Goal: Transaction & Acquisition: Obtain resource

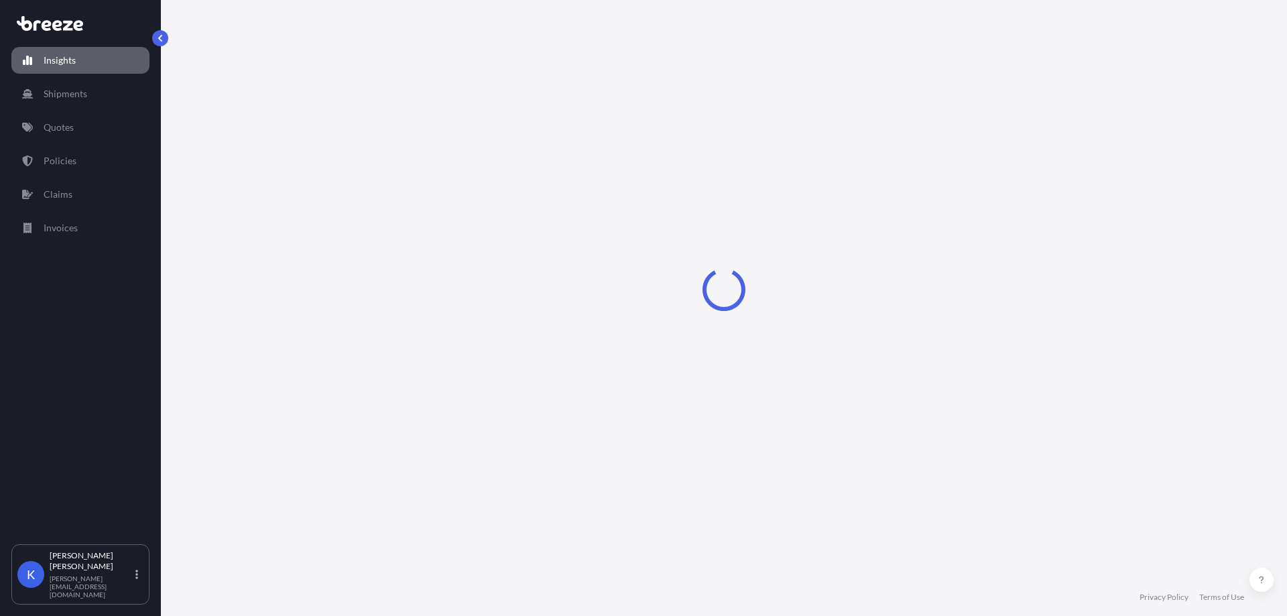
select select "2025"
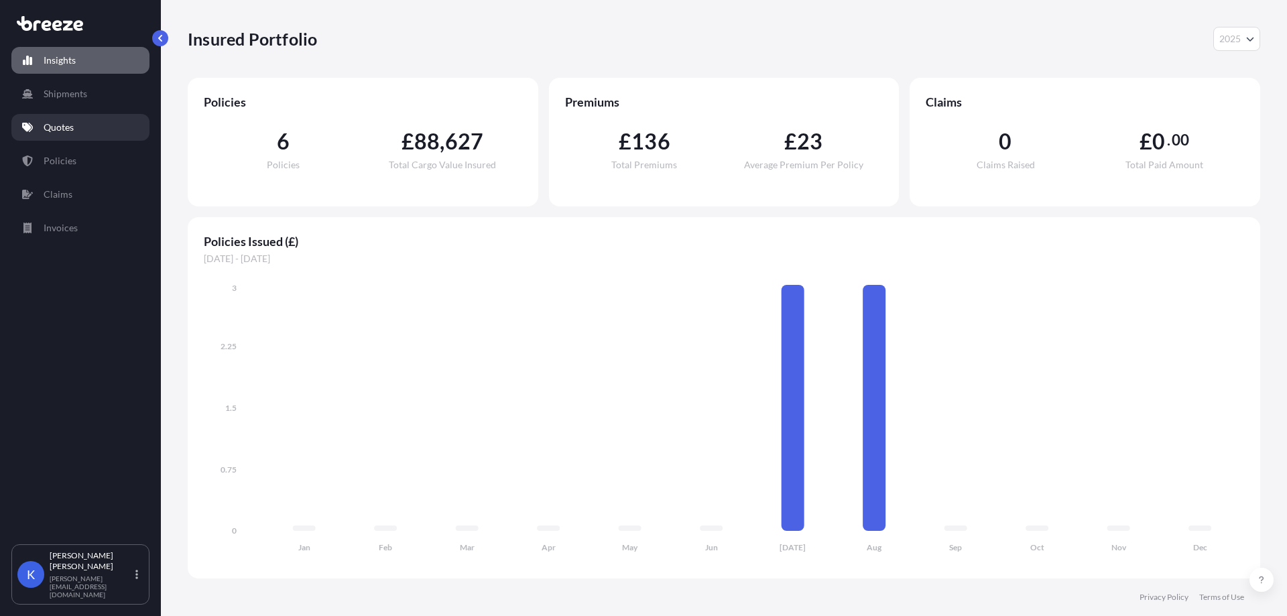
click at [69, 135] on link "Quotes" at bounding box center [80, 127] width 138 height 27
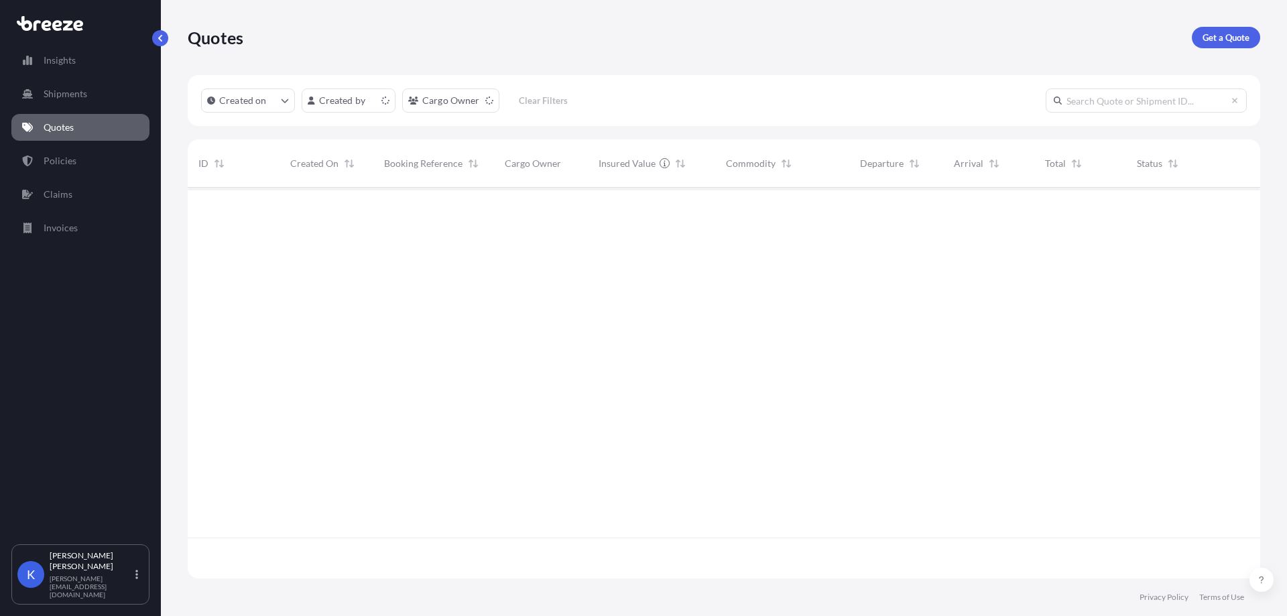
scroll to position [388, 1063]
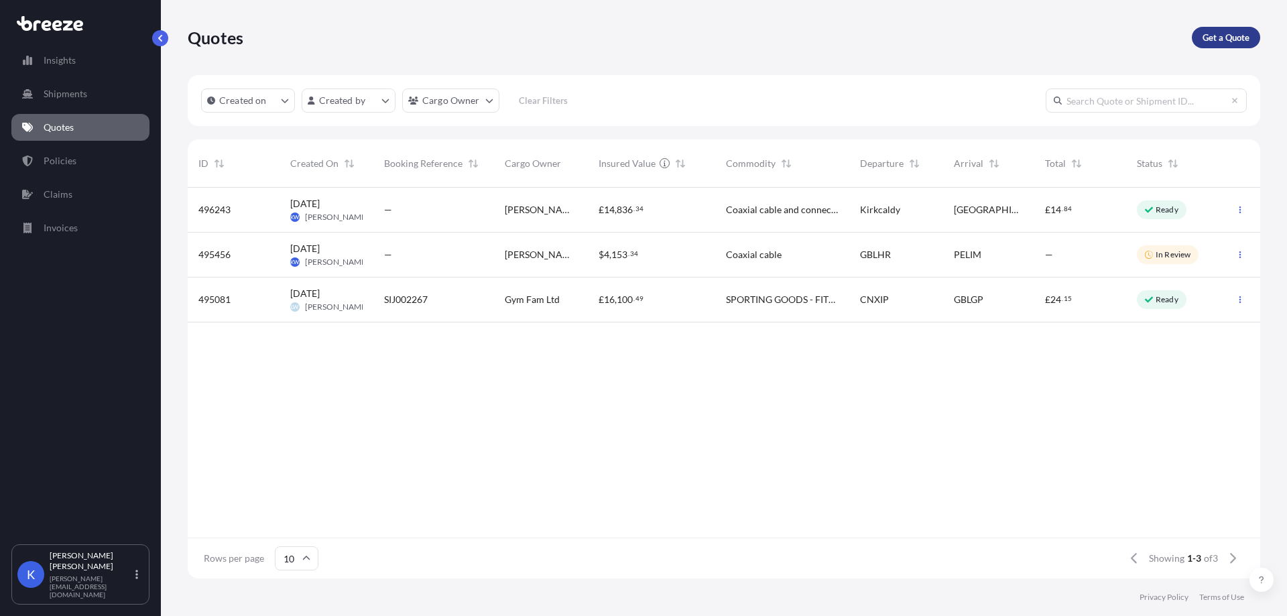
click at [1210, 32] on p "Get a Quote" at bounding box center [1226, 37] width 47 height 13
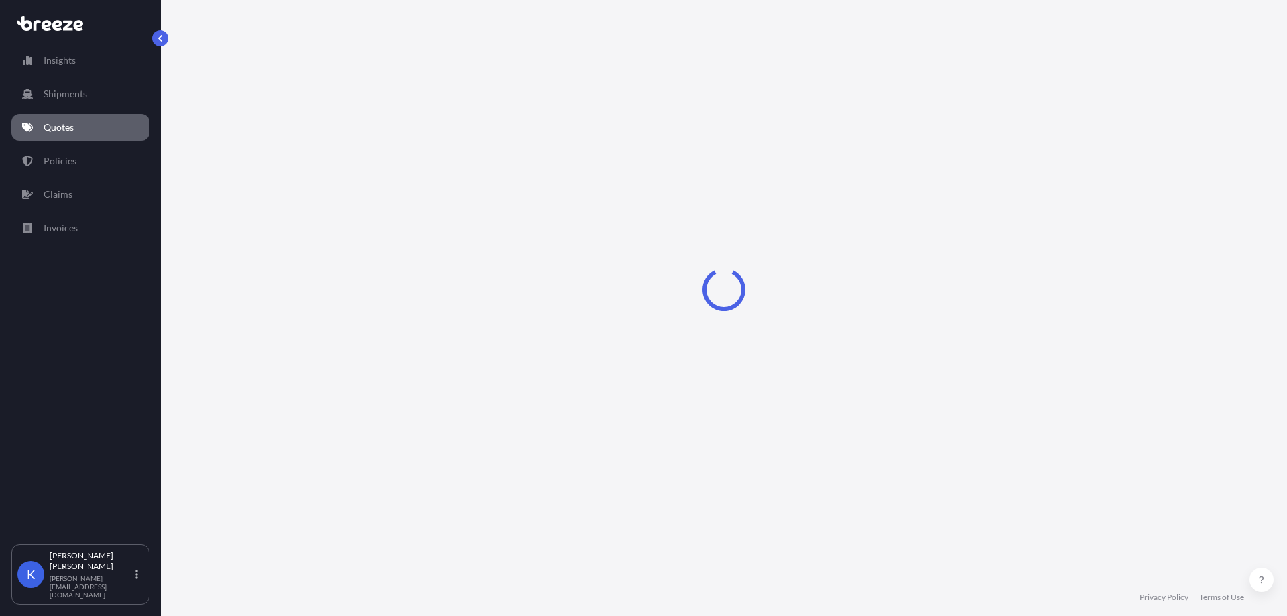
select select "Sea"
select select "1"
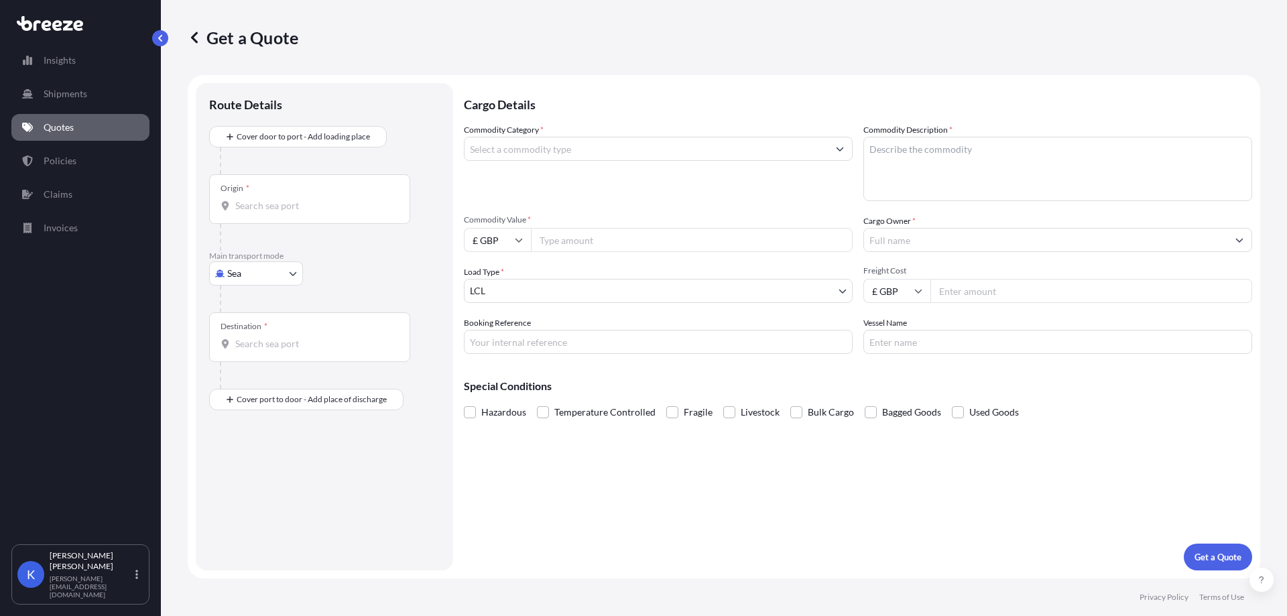
click at [623, 141] on input "Commodity Category *" at bounding box center [646, 149] width 363 height 24
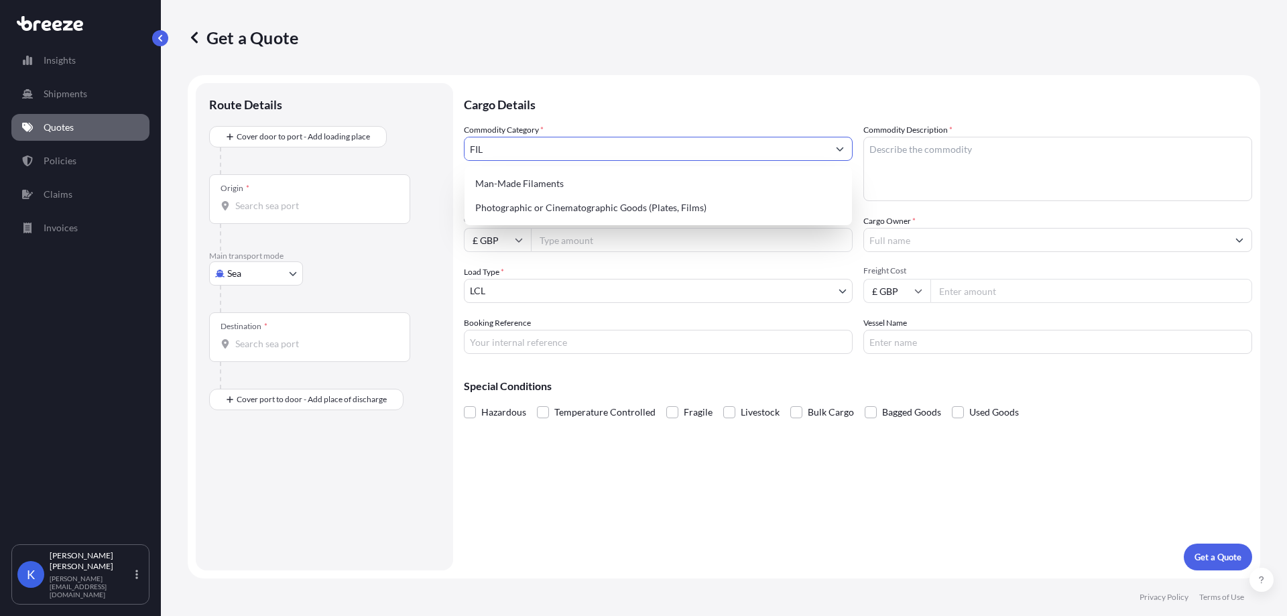
drag, startPoint x: 591, startPoint y: 145, endPoint x: 405, endPoint y: 123, distance: 187.7
click at [406, 123] on form "Route Details Cover door to port - Add loading place Place of loading Road Road…" at bounding box center [724, 327] width 1073 height 504
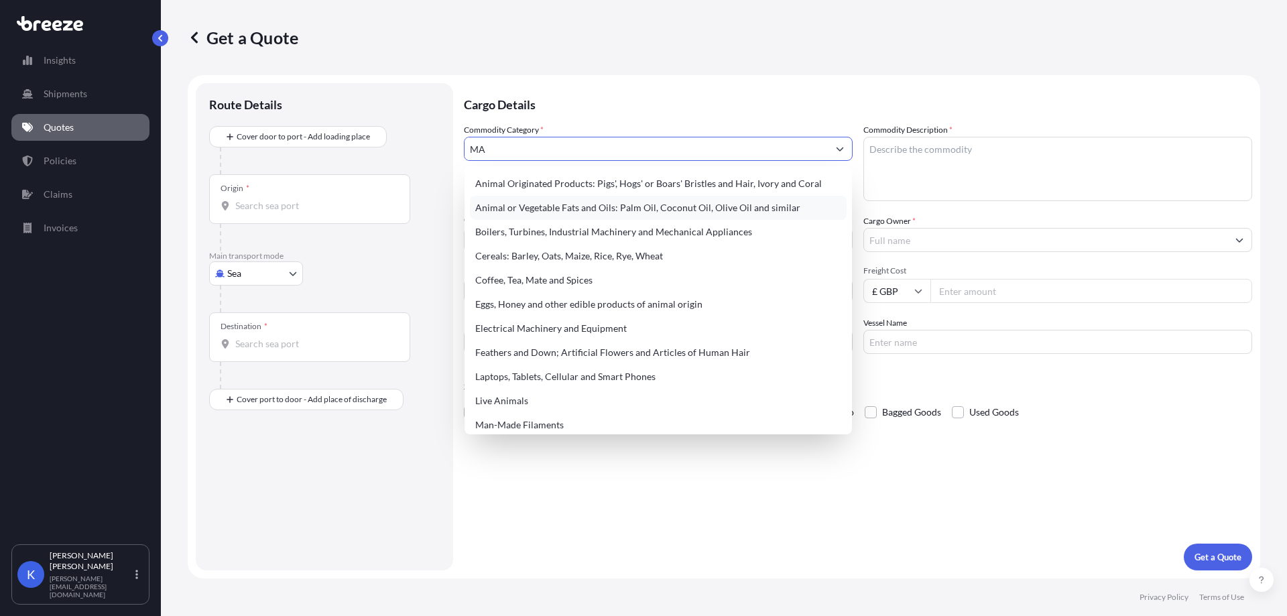
type input "M"
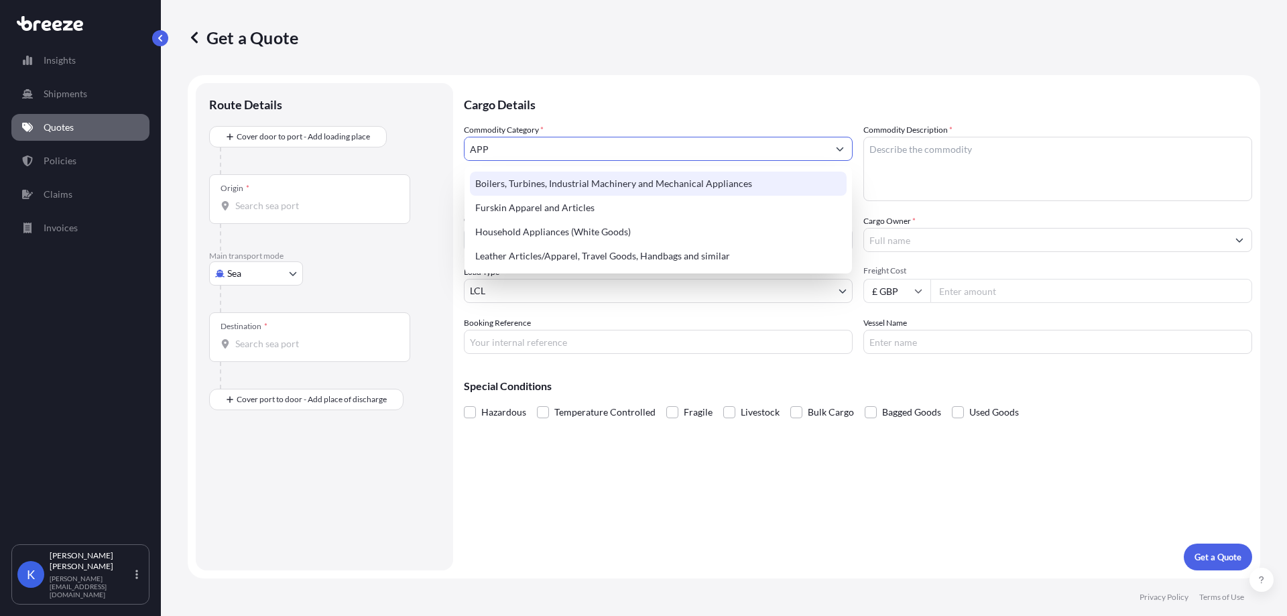
click at [652, 193] on div "Boilers, Turbines, Industrial Machinery and Mechanical Appliances" at bounding box center [658, 184] width 377 height 24
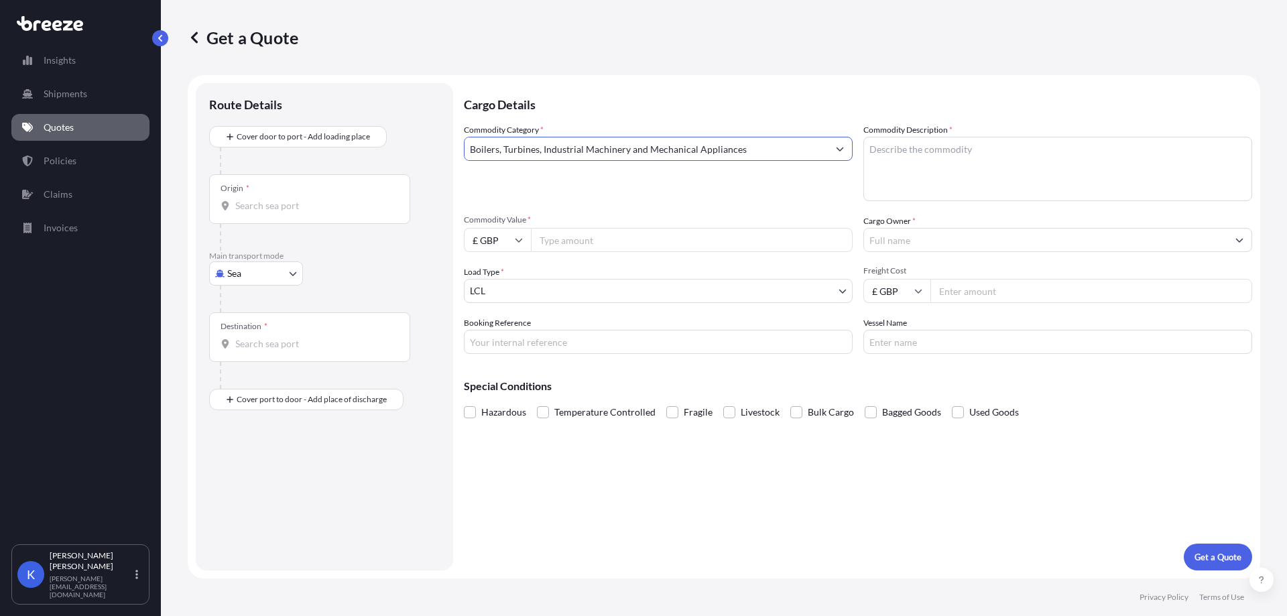
type input "Boilers, Turbines, Industrial Machinery and Mechanical Appliances"
click at [561, 237] on input "Commodity Value *" at bounding box center [692, 240] width 322 height 24
type input "2732"
click at [967, 244] on input "Cargo Owner *" at bounding box center [1045, 240] width 363 height 24
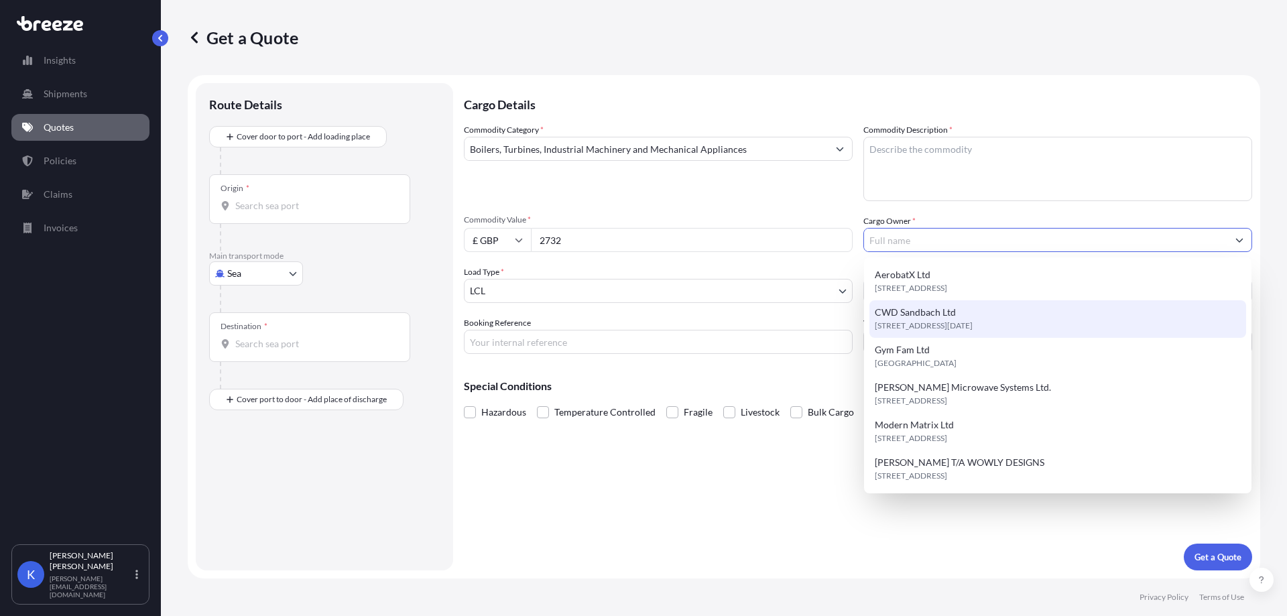
click at [962, 310] on div "CWD Sandbach Ltd [STREET_ADDRESS][DATE]" at bounding box center [1058, 319] width 377 height 38
type input "CWD Sandbach Ltd"
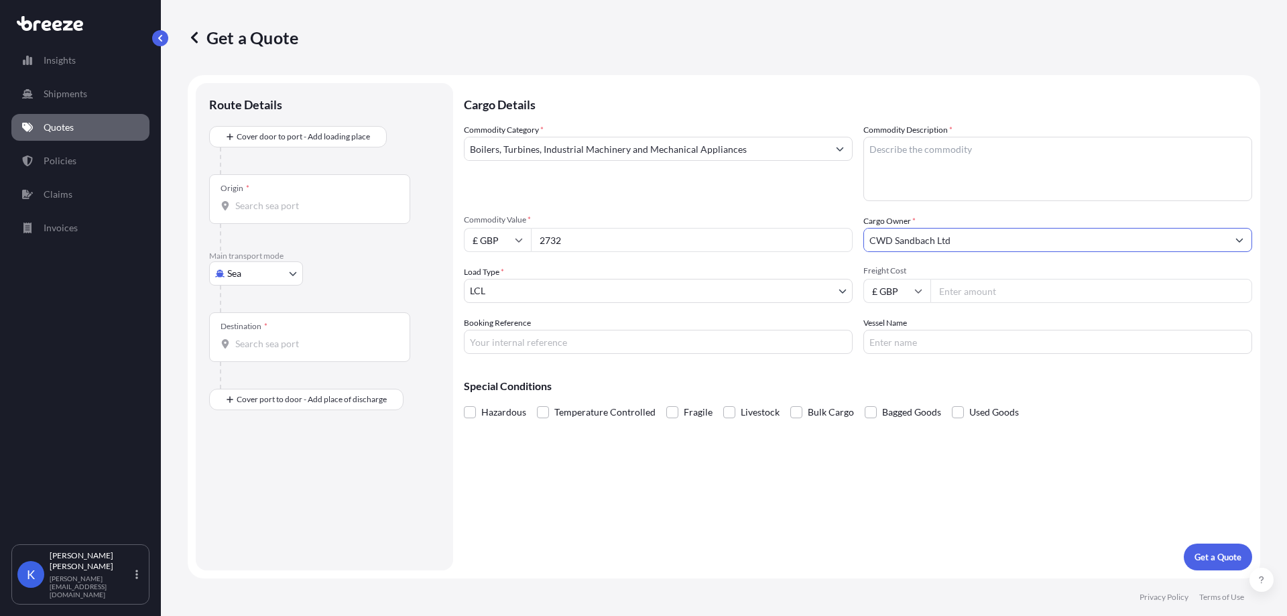
click at [990, 296] on input "Freight Cost" at bounding box center [1092, 291] width 322 height 24
click at [996, 291] on input "Freight Cost" at bounding box center [1092, 291] width 322 height 24
type input "842.50"
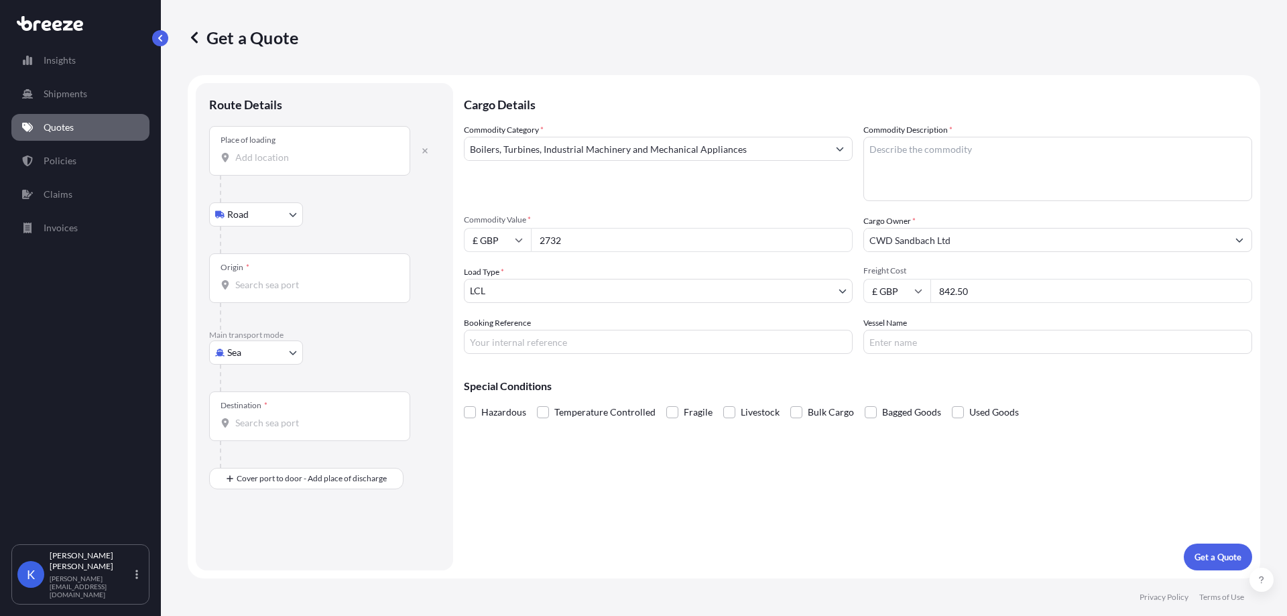
click at [270, 168] on div "Place of loading" at bounding box center [309, 151] width 201 height 50
click at [270, 164] on input "Place of loading" at bounding box center [314, 157] width 158 height 13
paste input "WUHU"
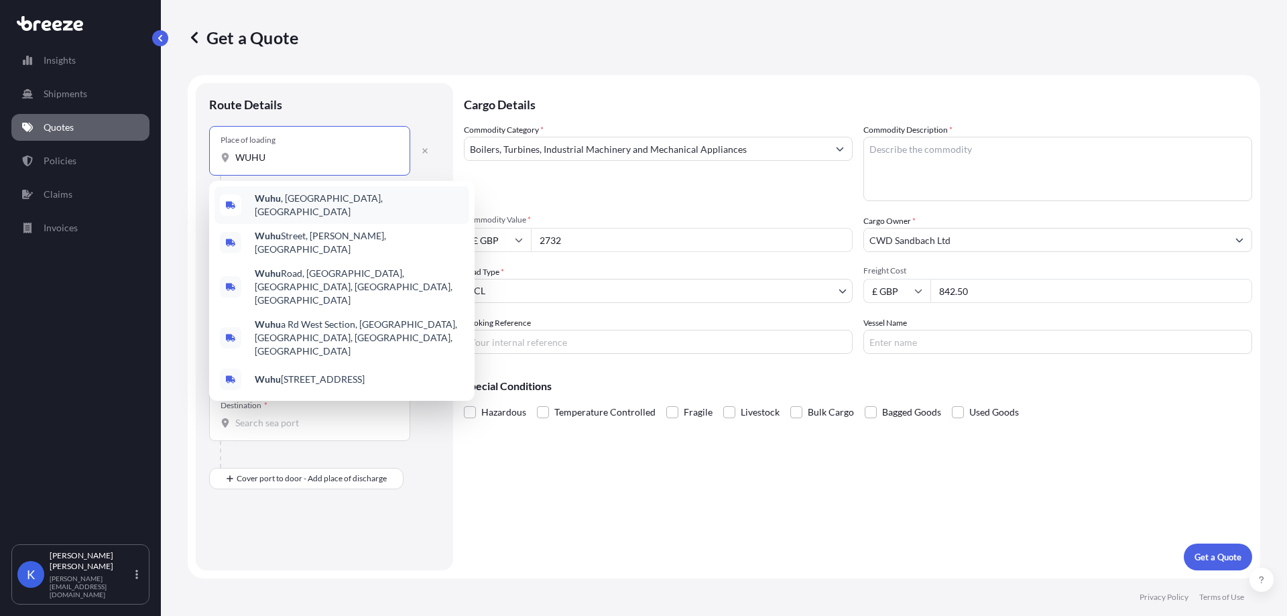
click at [337, 198] on span "Wuhu , [GEOGRAPHIC_DATA], [GEOGRAPHIC_DATA]" at bounding box center [359, 205] width 209 height 27
type input "Wuhu, [GEOGRAPHIC_DATA], [GEOGRAPHIC_DATA]"
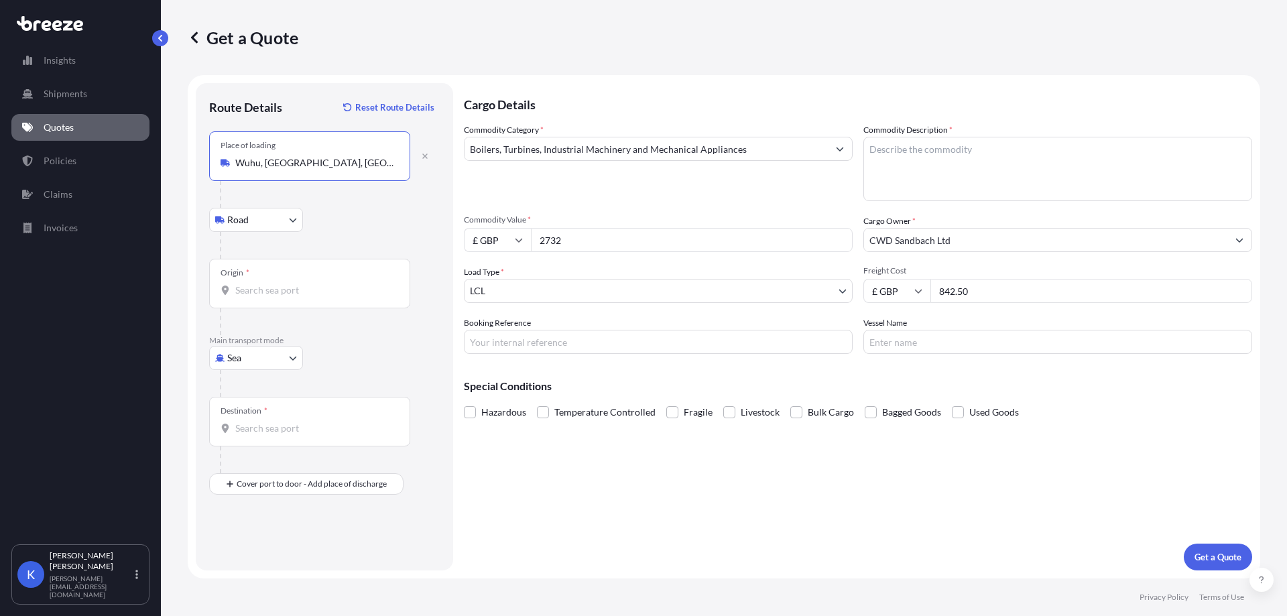
click at [282, 292] on input "Origin *" at bounding box center [314, 290] width 158 height 13
click at [266, 290] on input "CNSGH - [GEOGRAPHIC_DATA], [GEOGRAPHIC_DATA]" at bounding box center [314, 290] width 158 height 13
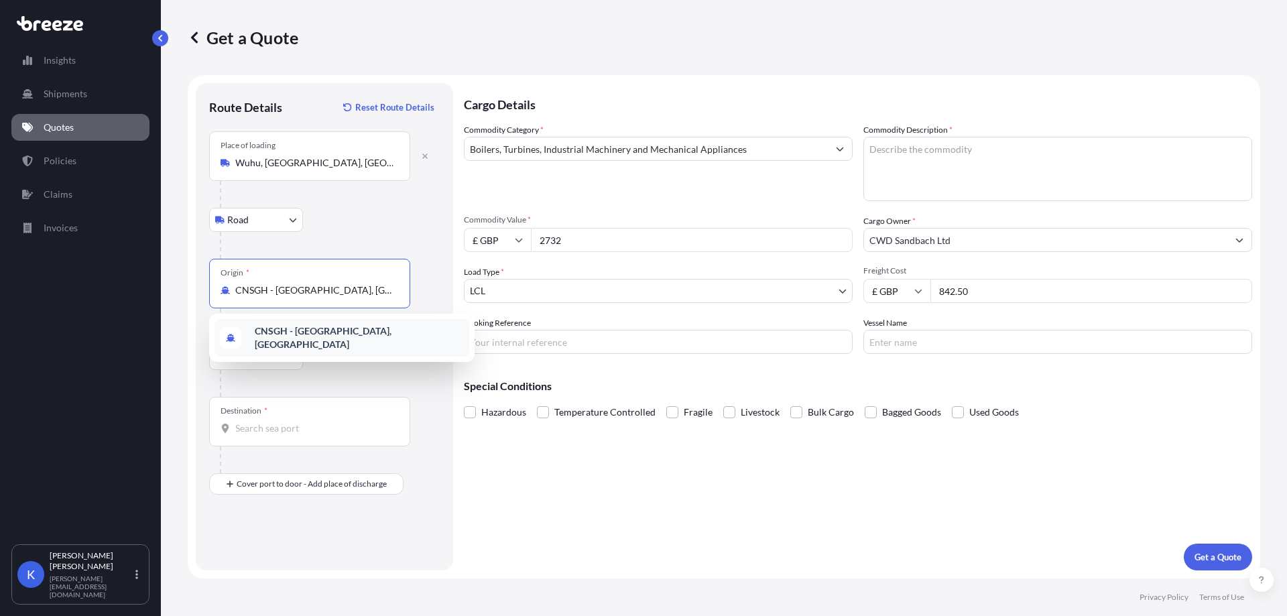
click at [323, 327] on div "CNSGH - [GEOGRAPHIC_DATA], [GEOGRAPHIC_DATA]" at bounding box center [342, 338] width 255 height 38
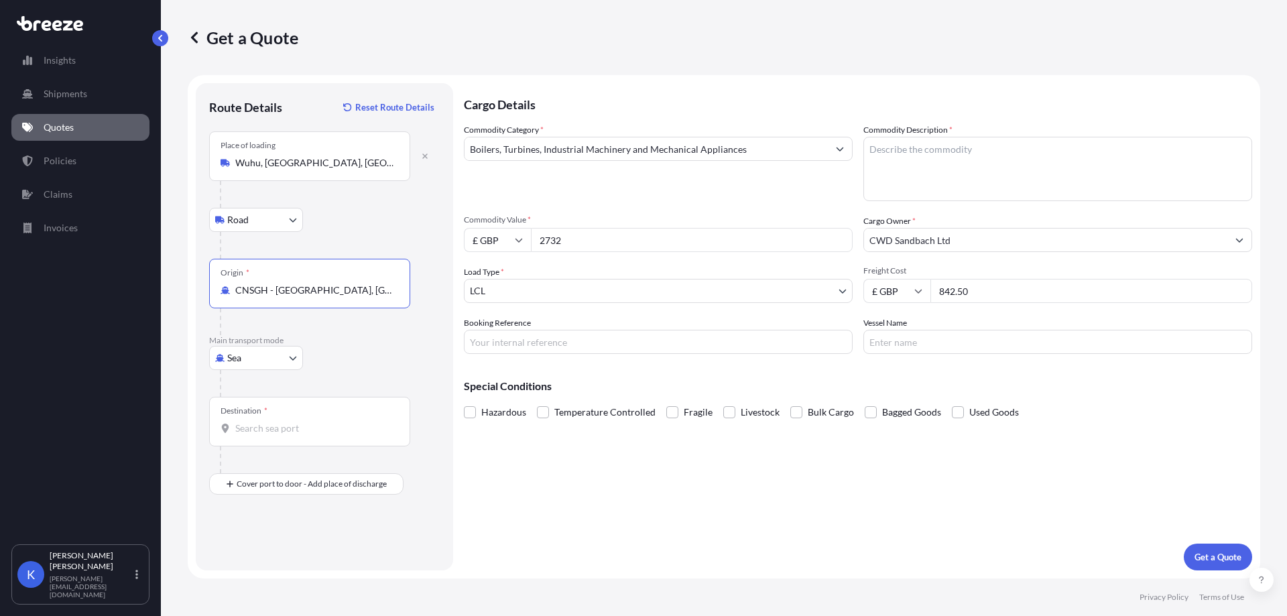
type input "CNSGH - [GEOGRAPHIC_DATA], [GEOGRAPHIC_DATA]"
click at [274, 428] on input "Destination *" at bounding box center [314, 428] width 158 height 13
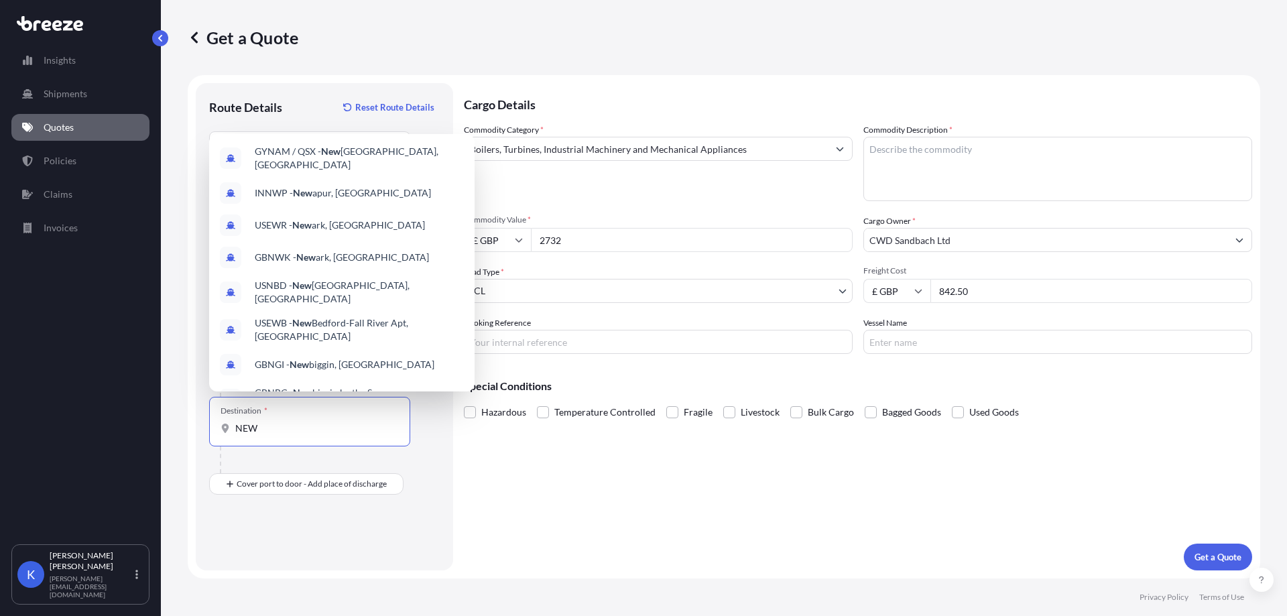
drag, startPoint x: 260, startPoint y: 427, endPoint x: 220, endPoint y: 422, distance: 40.6
click at [220, 422] on div "Destination * NEW" at bounding box center [309, 422] width 201 height 50
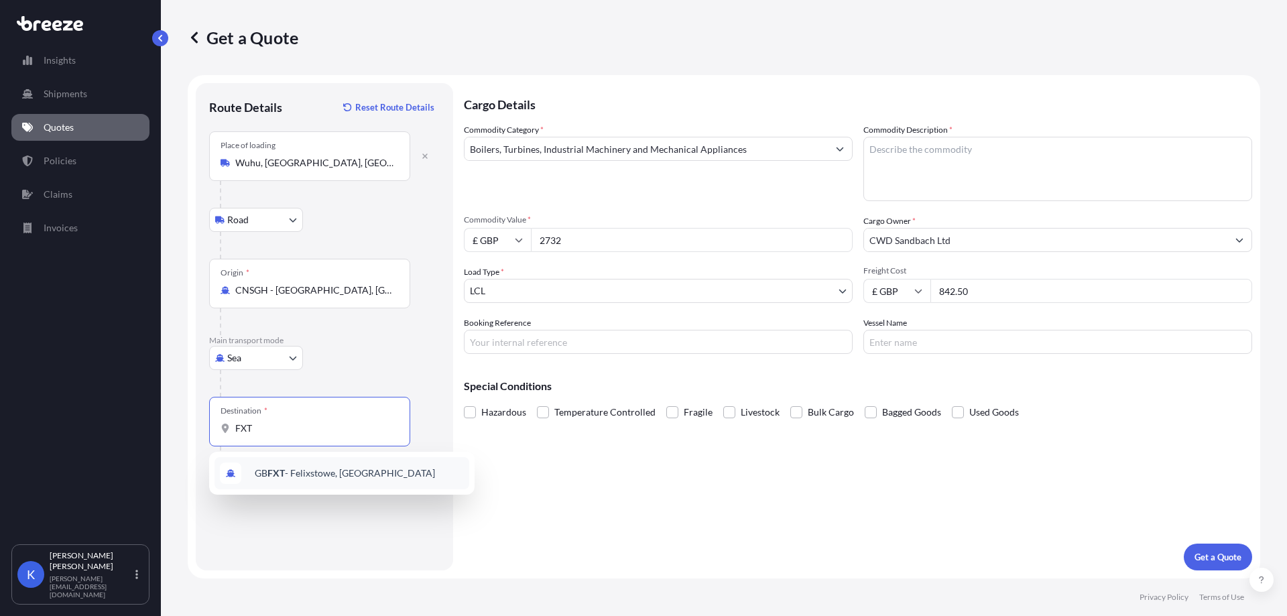
click at [321, 475] on span "GB FXT - Felixstowe, [GEOGRAPHIC_DATA]" at bounding box center [345, 473] width 180 height 13
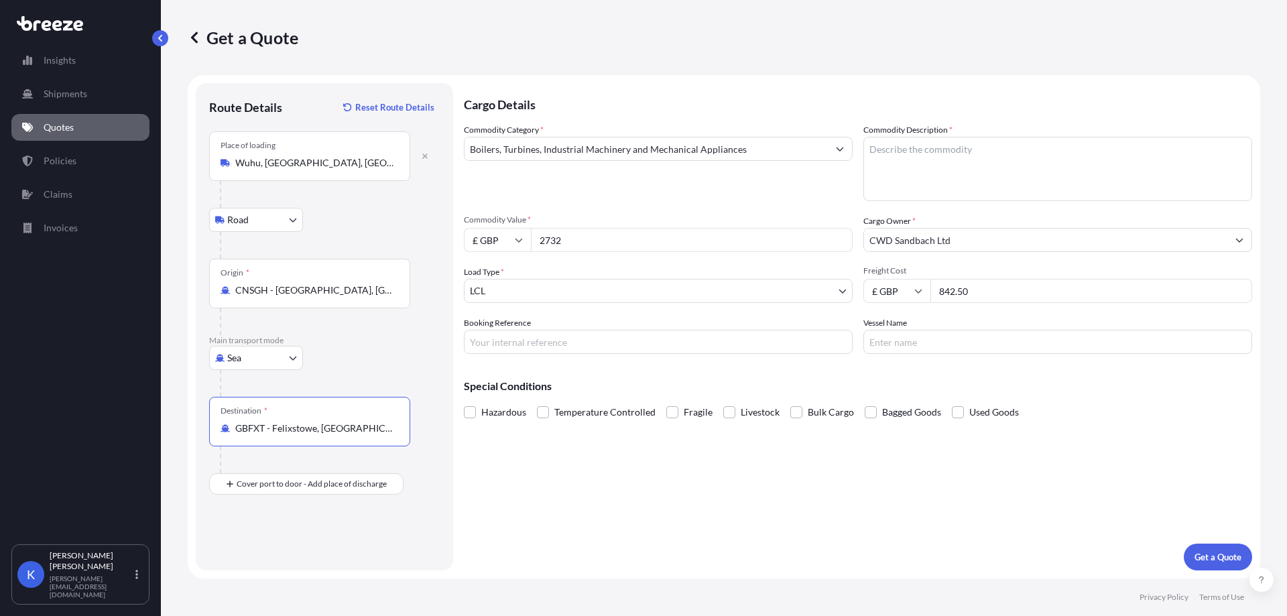
type input "GBFXT - Felixstowe, [GEOGRAPHIC_DATA]"
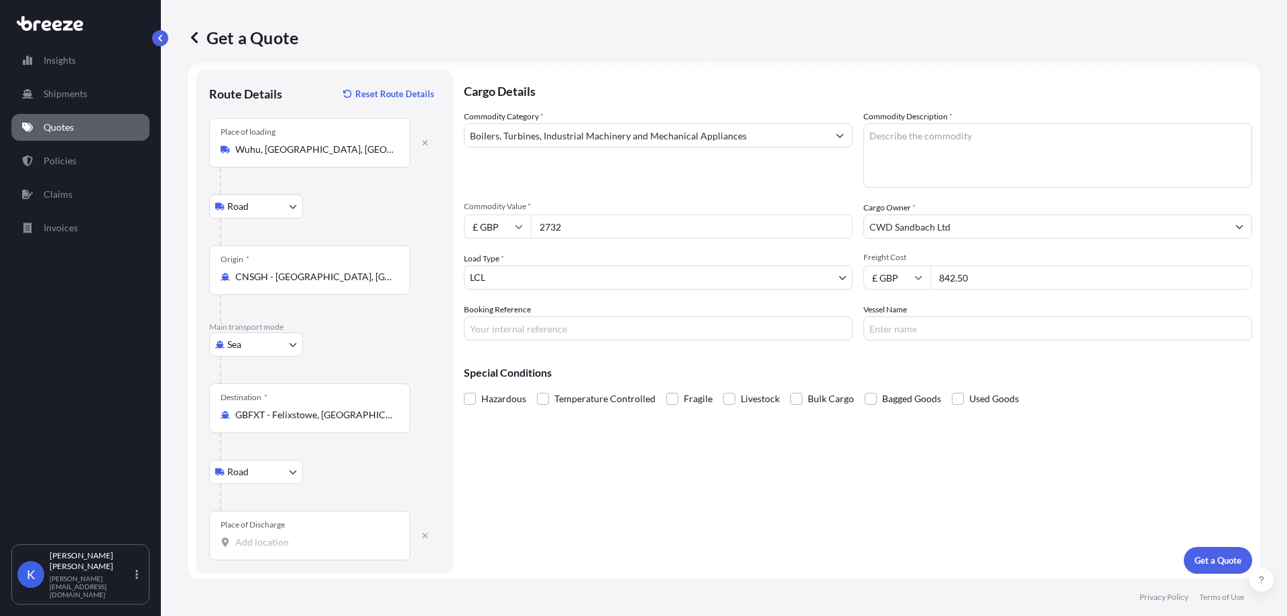
scroll to position [17, 0]
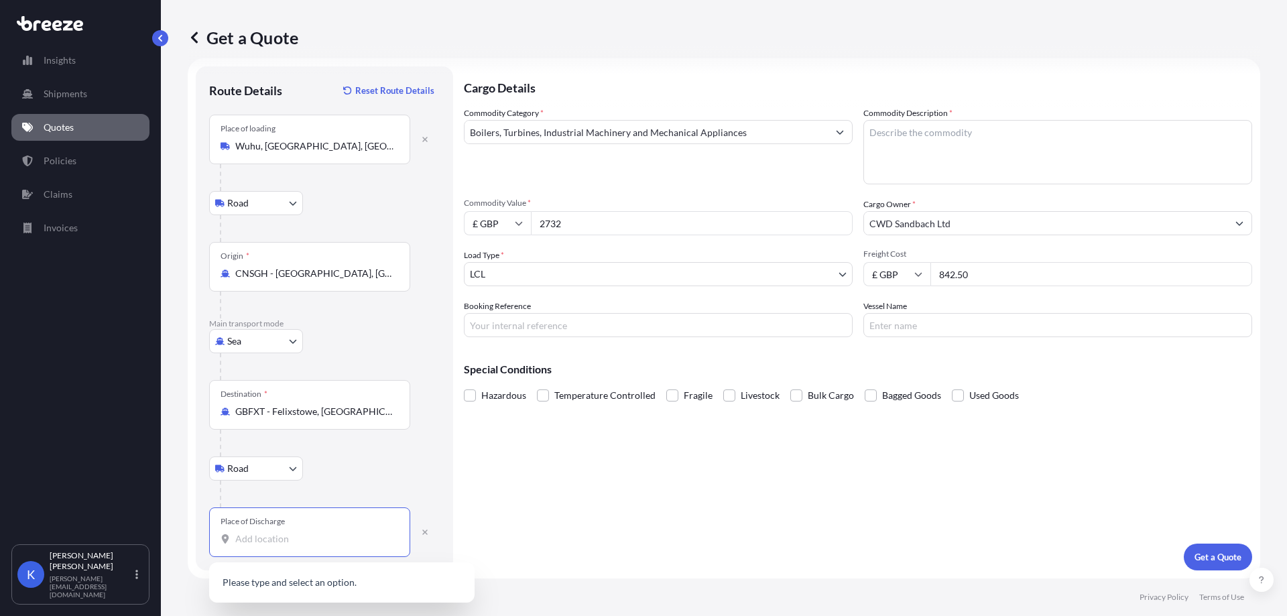
click at [272, 538] on input "Place of Discharge" at bounding box center [314, 538] width 158 height 13
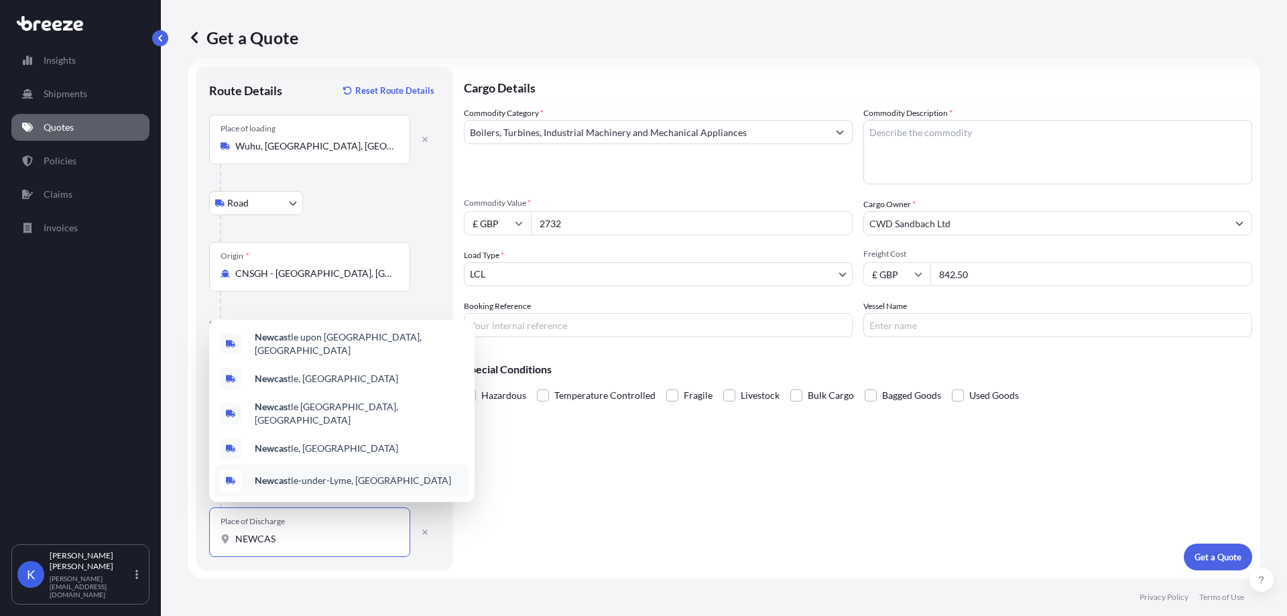
click at [376, 474] on div "Newcas tle-under-Lyme, [GEOGRAPHIC_DATA]" at bounding box center [342, 481] width 255 height 32
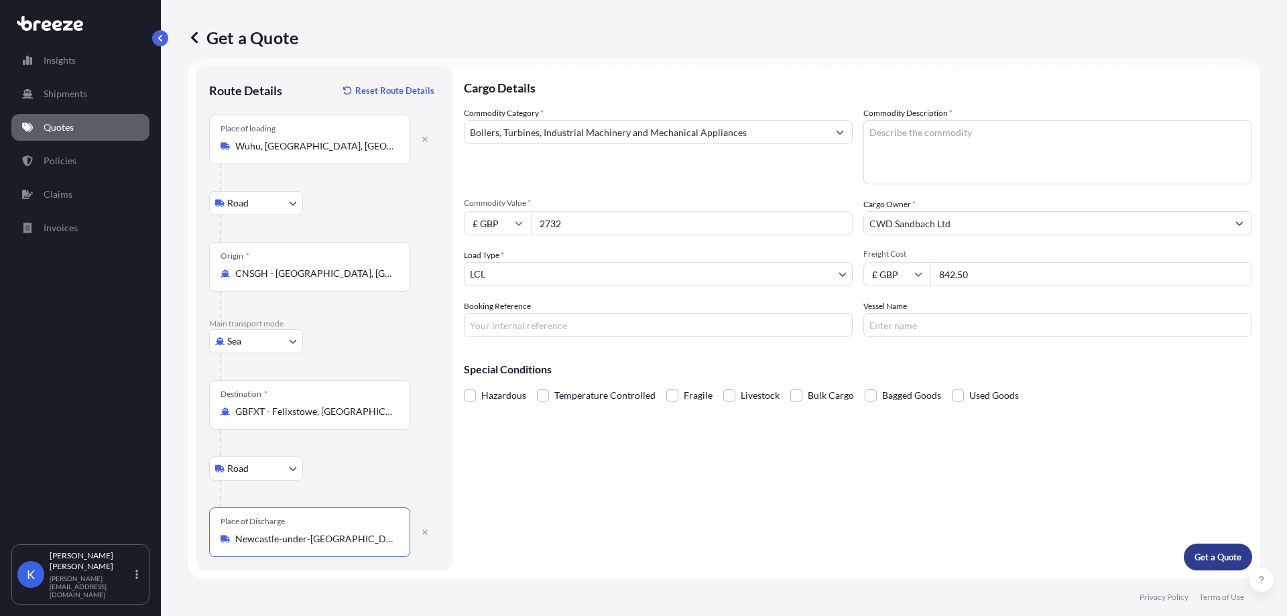
type input "Newcastle-under-[GEOGRAPHIC_DATA], [GEOGRAPHIC_DATA]"
click at [1216, 553] on p "Get a Quote" at bounding box center [1218, 556] width 47 height 13
click at [913, 156] on textarea "Commodity Description *" at bounding box center [1058, 152] width 389 height 64
type textarea "POND FILTERS"
click at [1191, 575] on form "Route Details Reset Route Details Place of loading [GEOGRAPHIC_DATA] Rail Origi…" at bounding box center [724, 318] width 1073 height 520
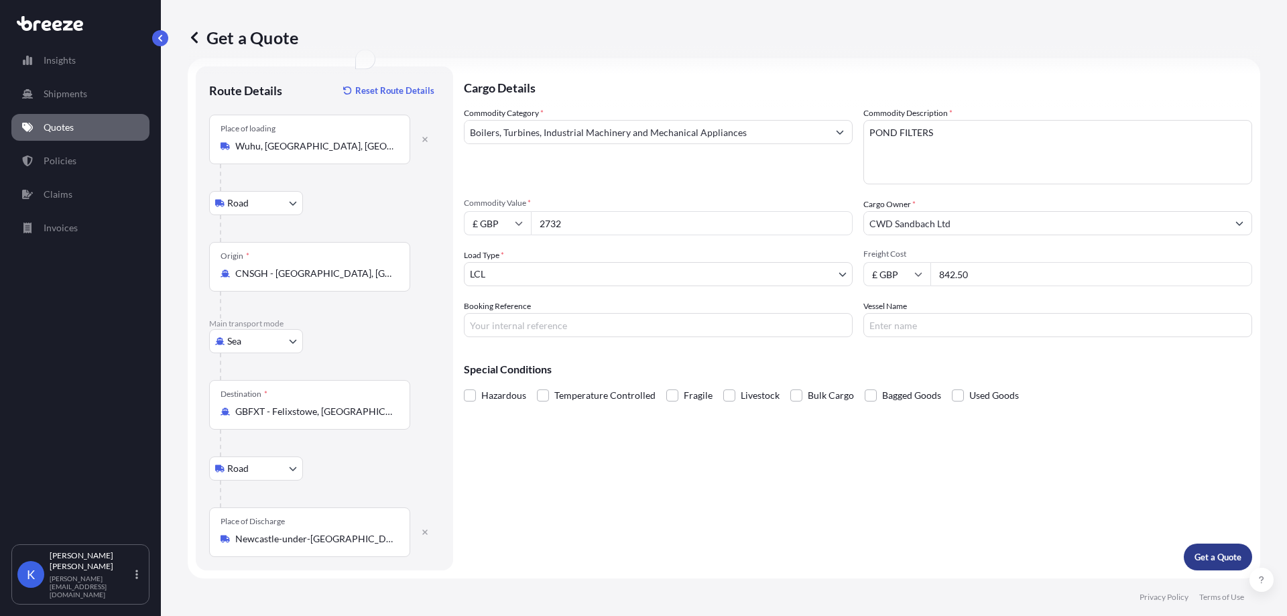
click at [1195, 552] on p "Get a Quote" at bounding box center [1218, 556] width 47 height 13
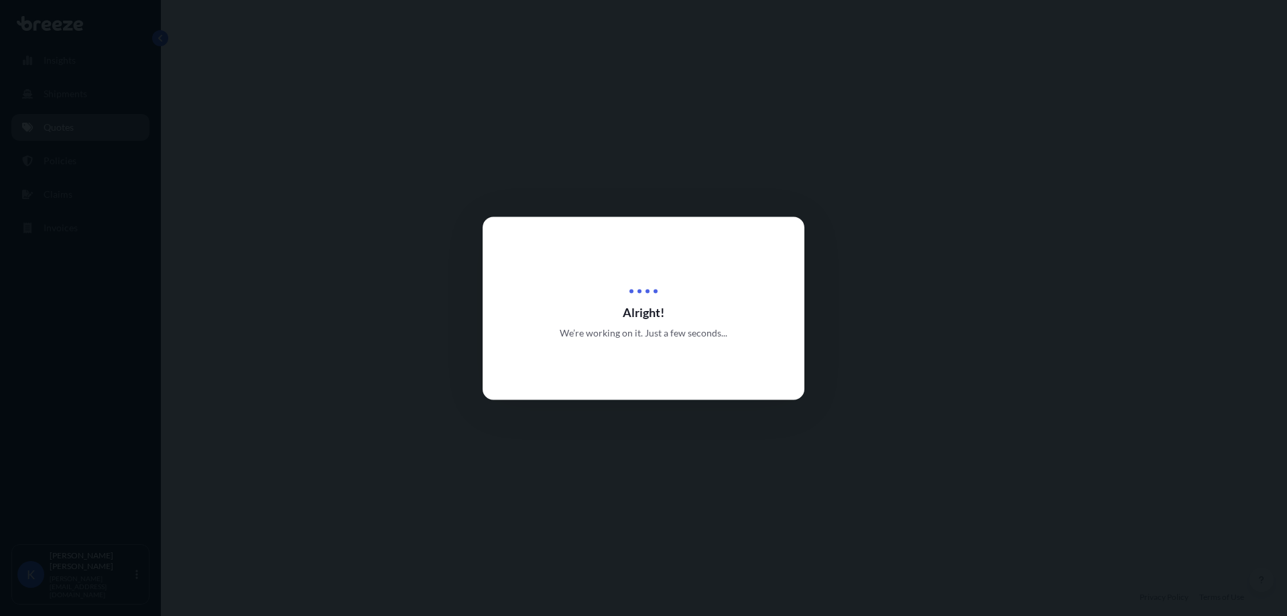
select select "Road"
select select "Sea"
select select "Road"
select select "1"
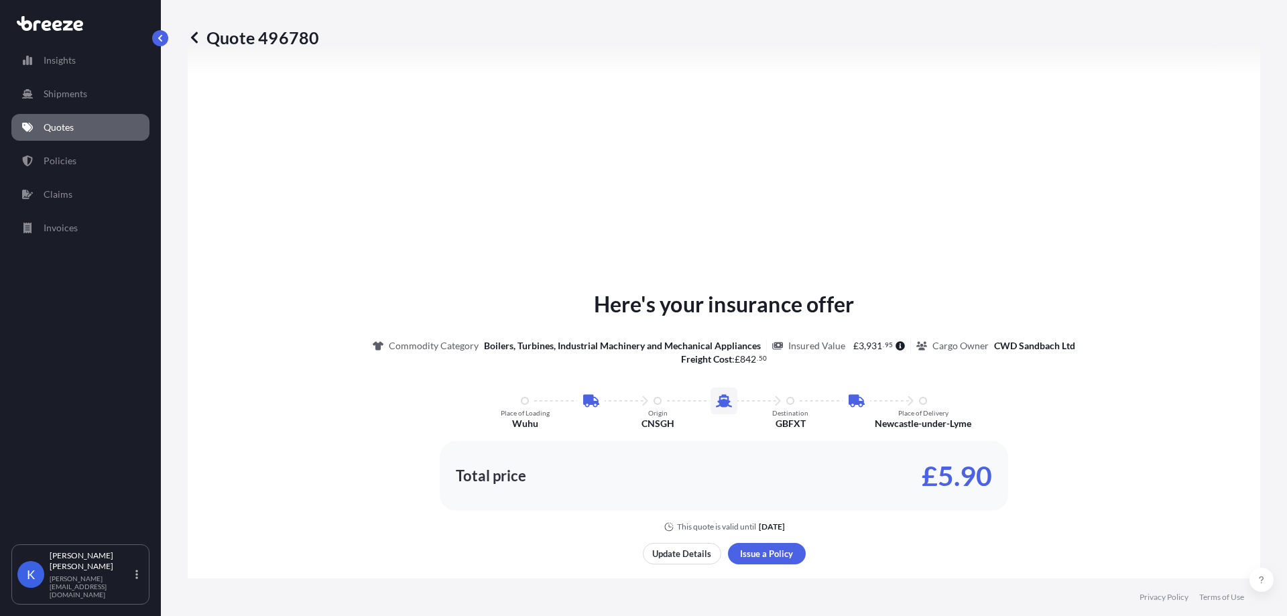
scroll to position [670, 0]
